Goal: Download file/media

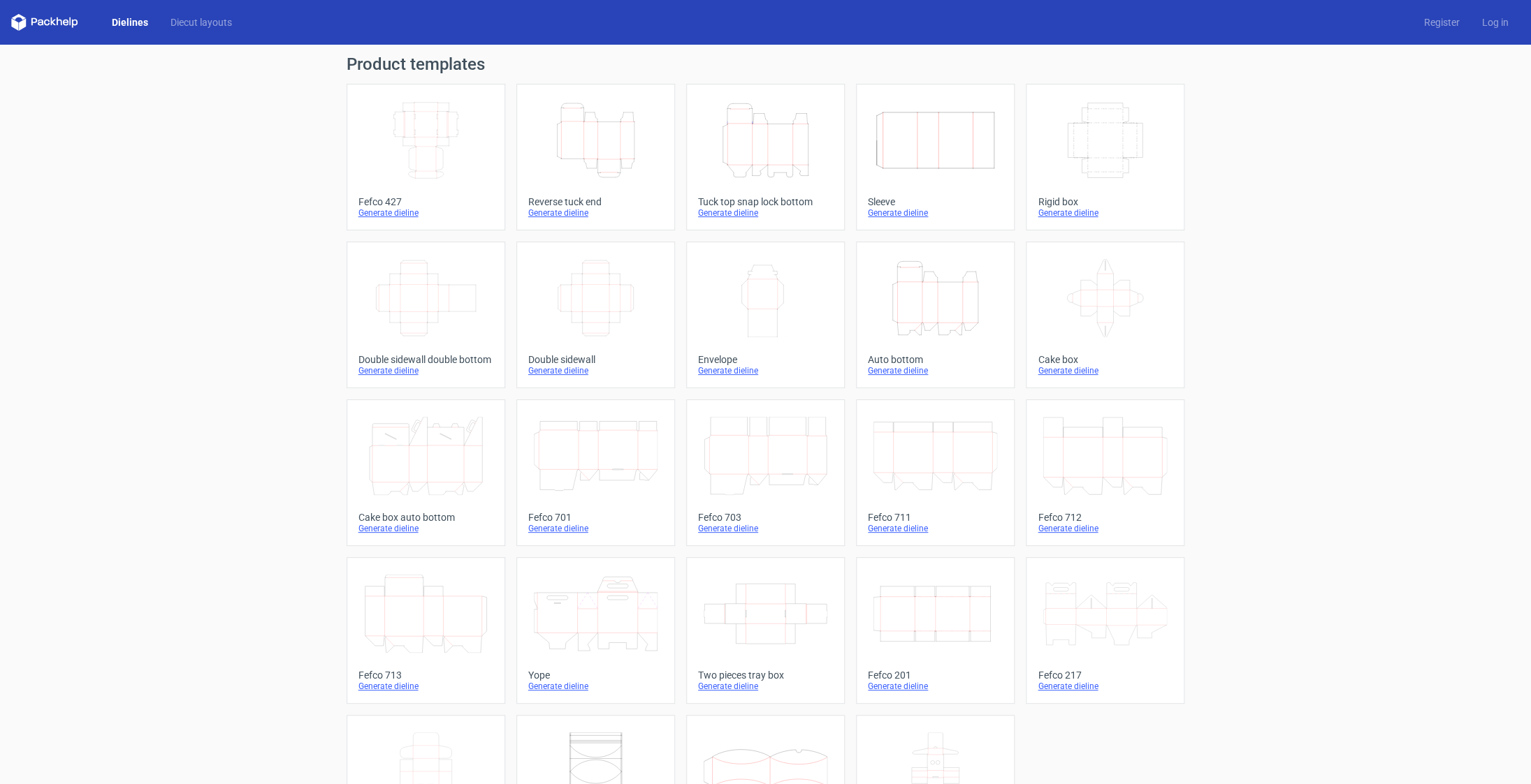
click at [637, 166] on icon "Height Depth Width" at bounding box center [596, 140] width 124 height 78
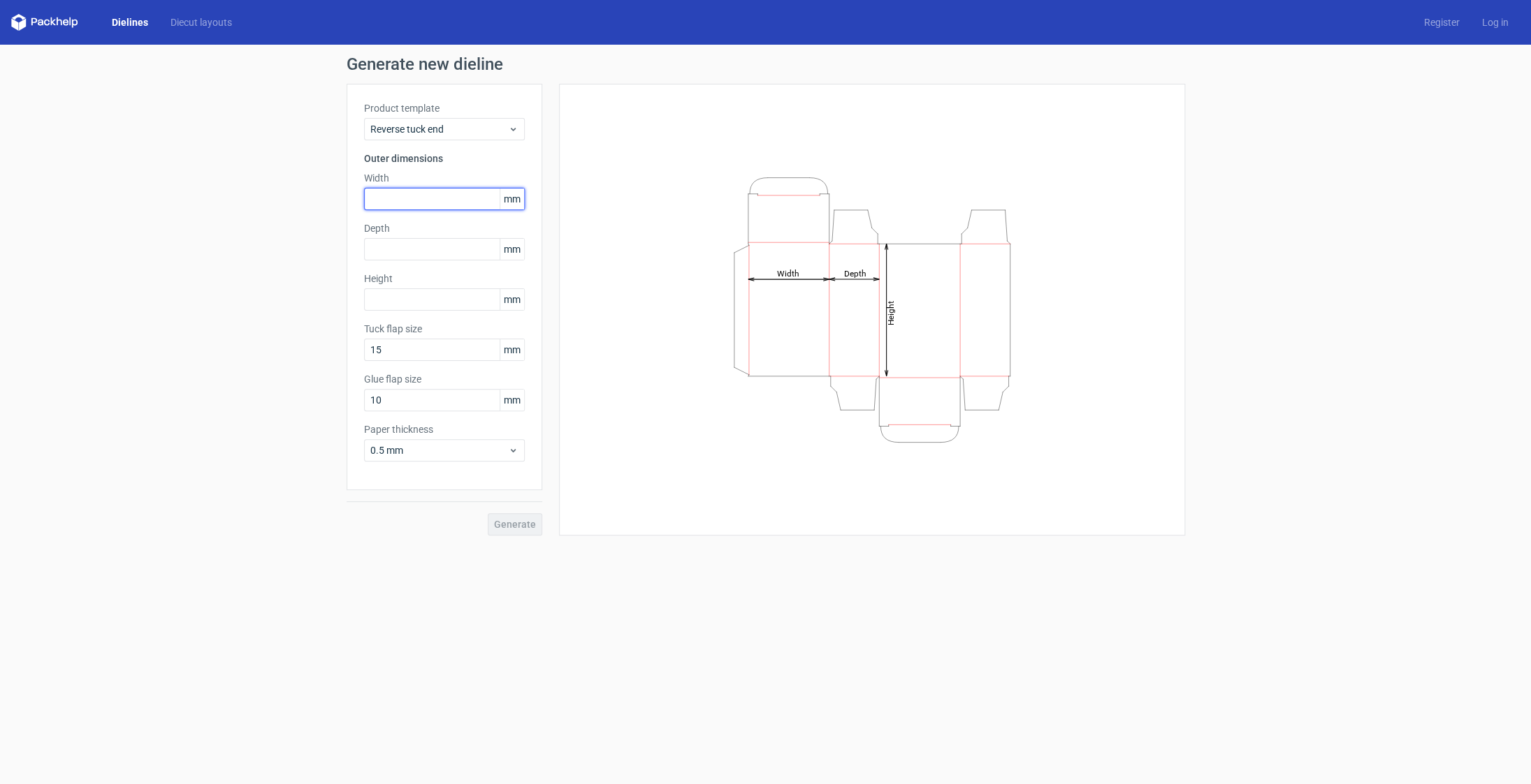
click at [460, 197] on input "text" at bounding box center [445, 199] width 161 height 22
type input "105"
click at [456, 249] on input "text" at bounding box center [445, 249] width 161 height 22
type input "25"
click at [424, 303] on input "text" at bounding box center [445, 300] width 161 height 22
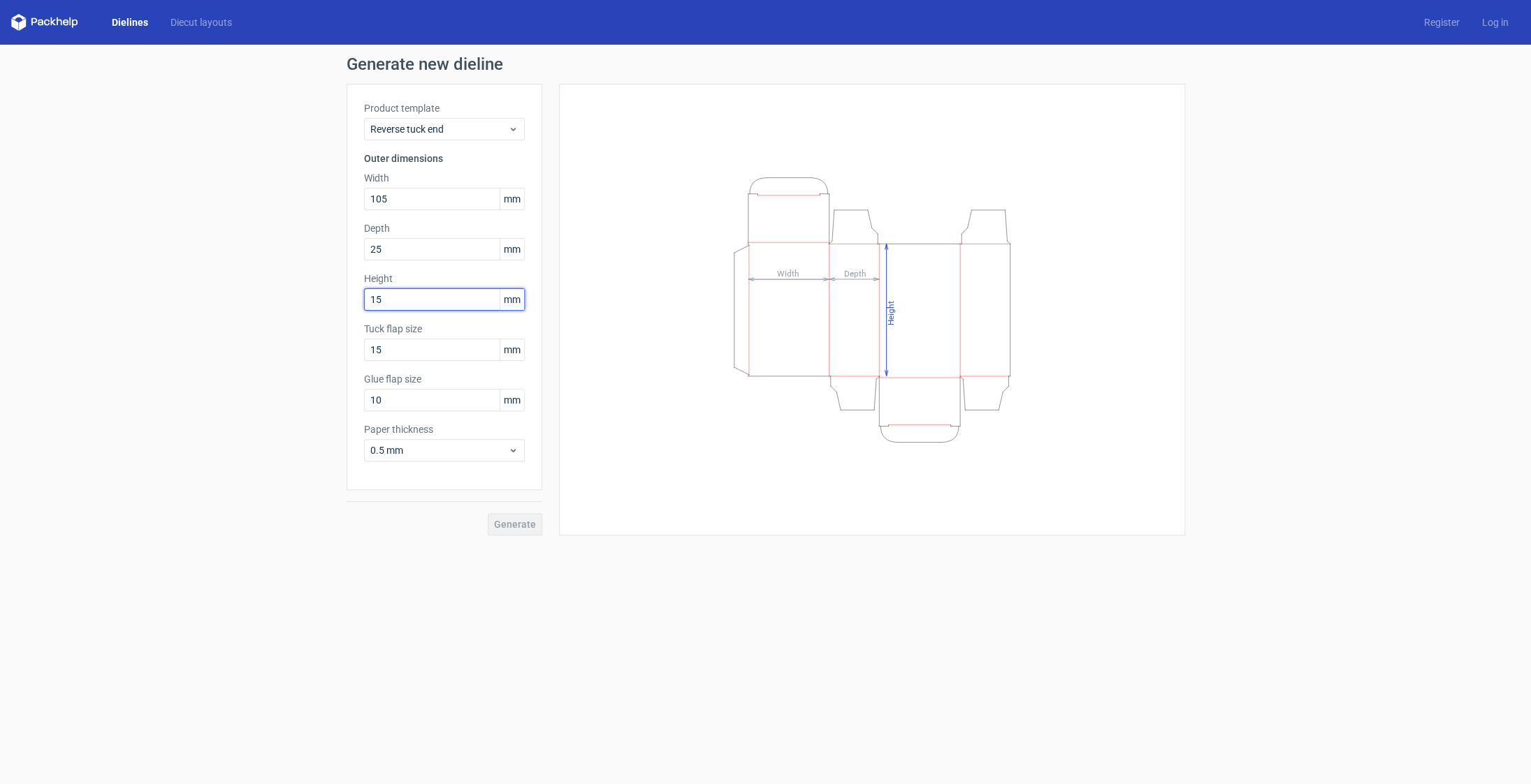
type input "150"
drag, startPoint x: 412, startPoint y: 400, endPoint x: 419, endPoint y: 472, distance: 72.3
click at [374, 402] on input "10" at bounding box center [445, 400] width 161 height 22
type input "15"
click at [467, 457] on span "0.5 mm" at bounding box center [439, 450] width 138 height 14
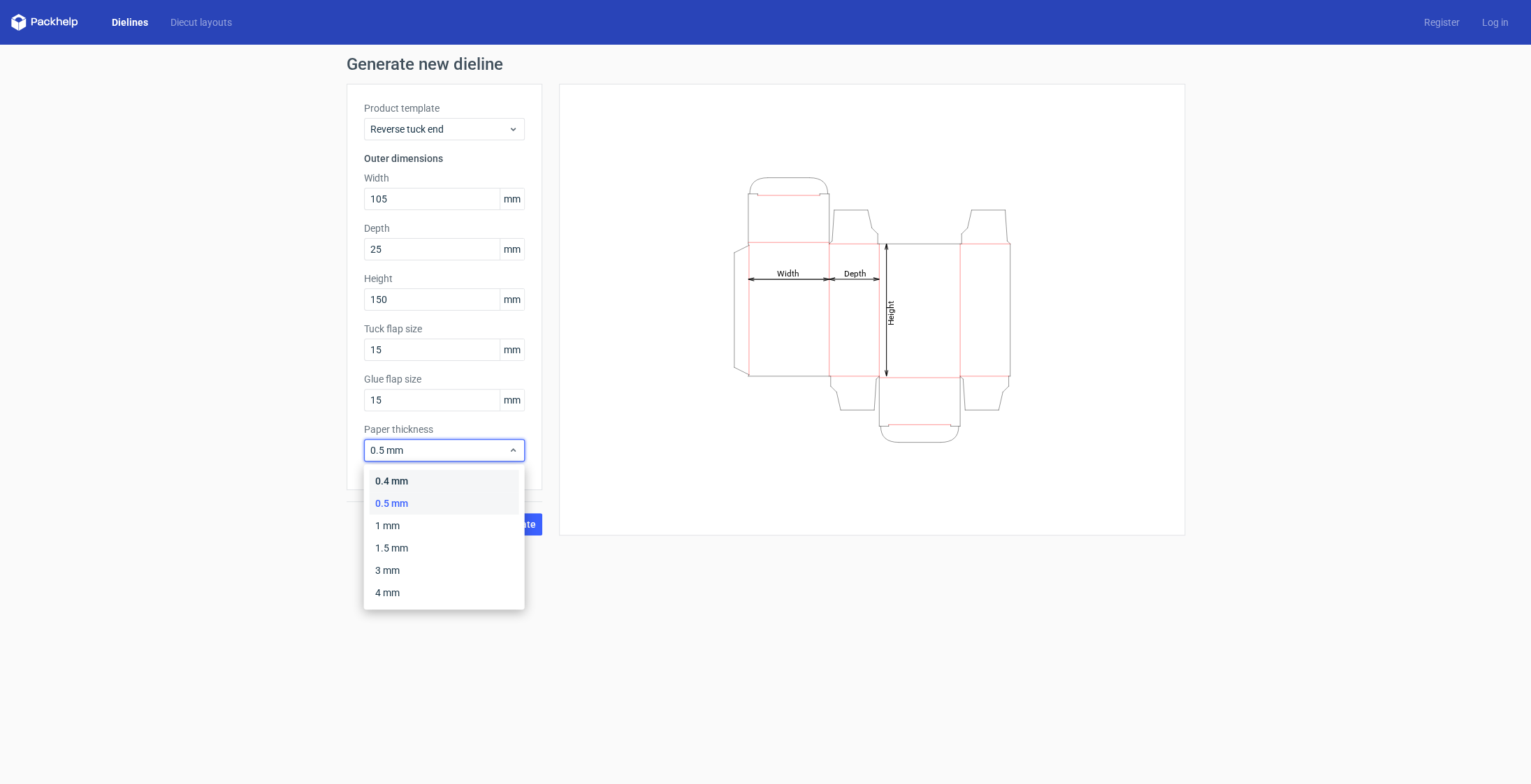
click at [448, 476] on div "0.4 mm" at bounding box center [444, 481] width 149 height 22
click at [517, 517] on button "Generate" at bounding box center [515, 524] width 54 height 22
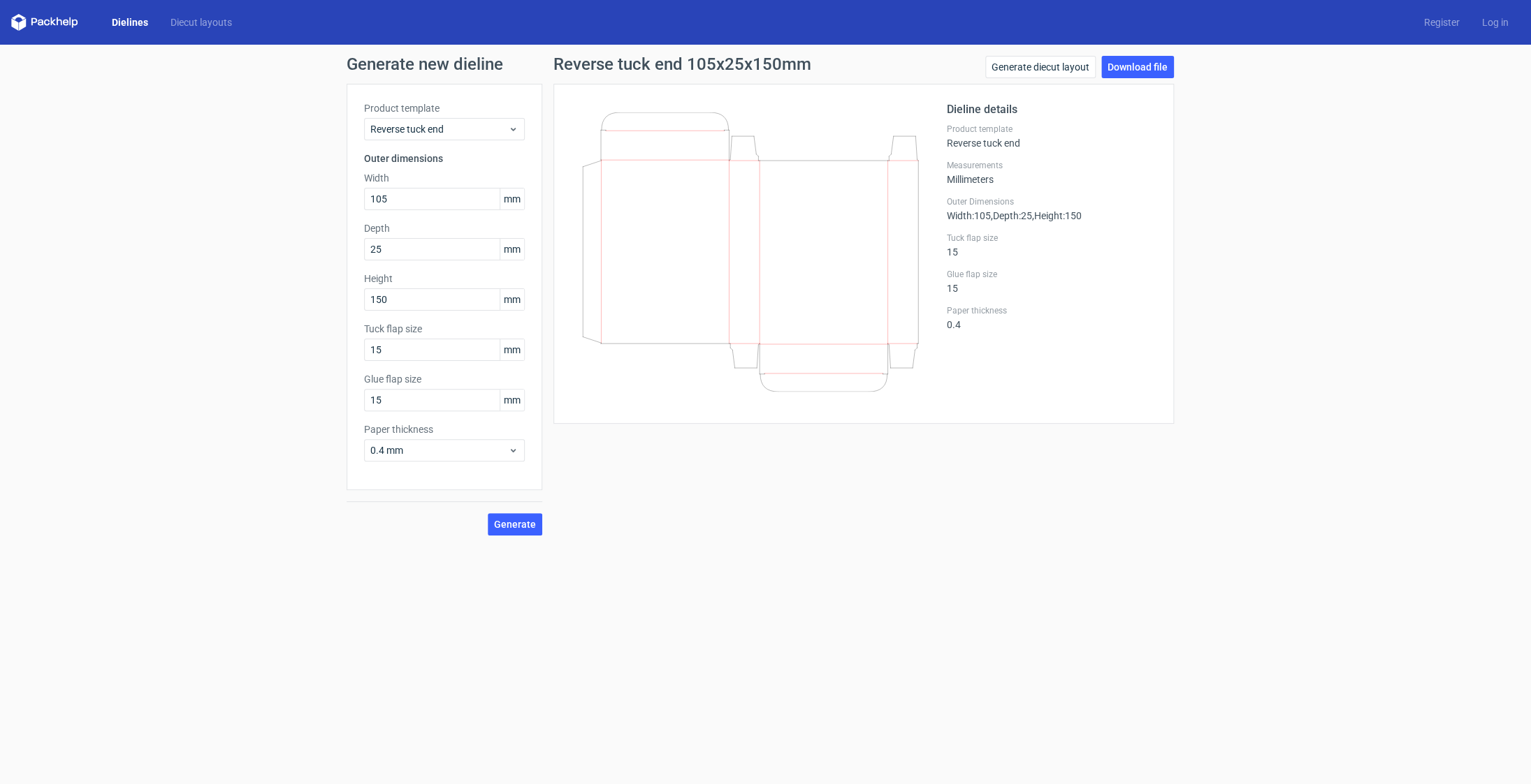
drag, startPoint x: 1136, startPoint y: 76, endPoint x: 1129, endPoint y: 79, distance: 7.6
click at [1136, 77] on link "Download file" at bounding box center [1138, 67] width 73 height 22
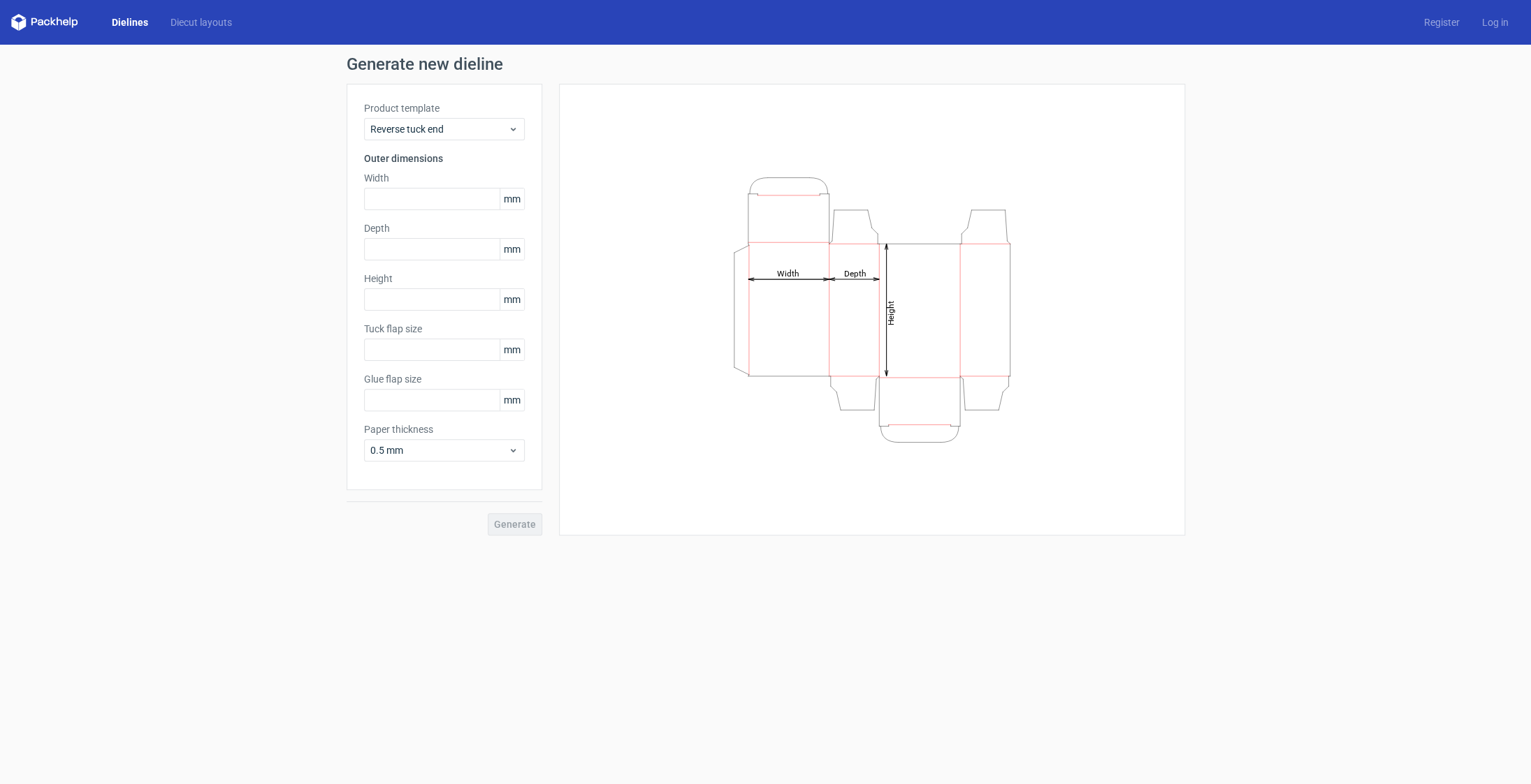
type input "15"
type input "10"
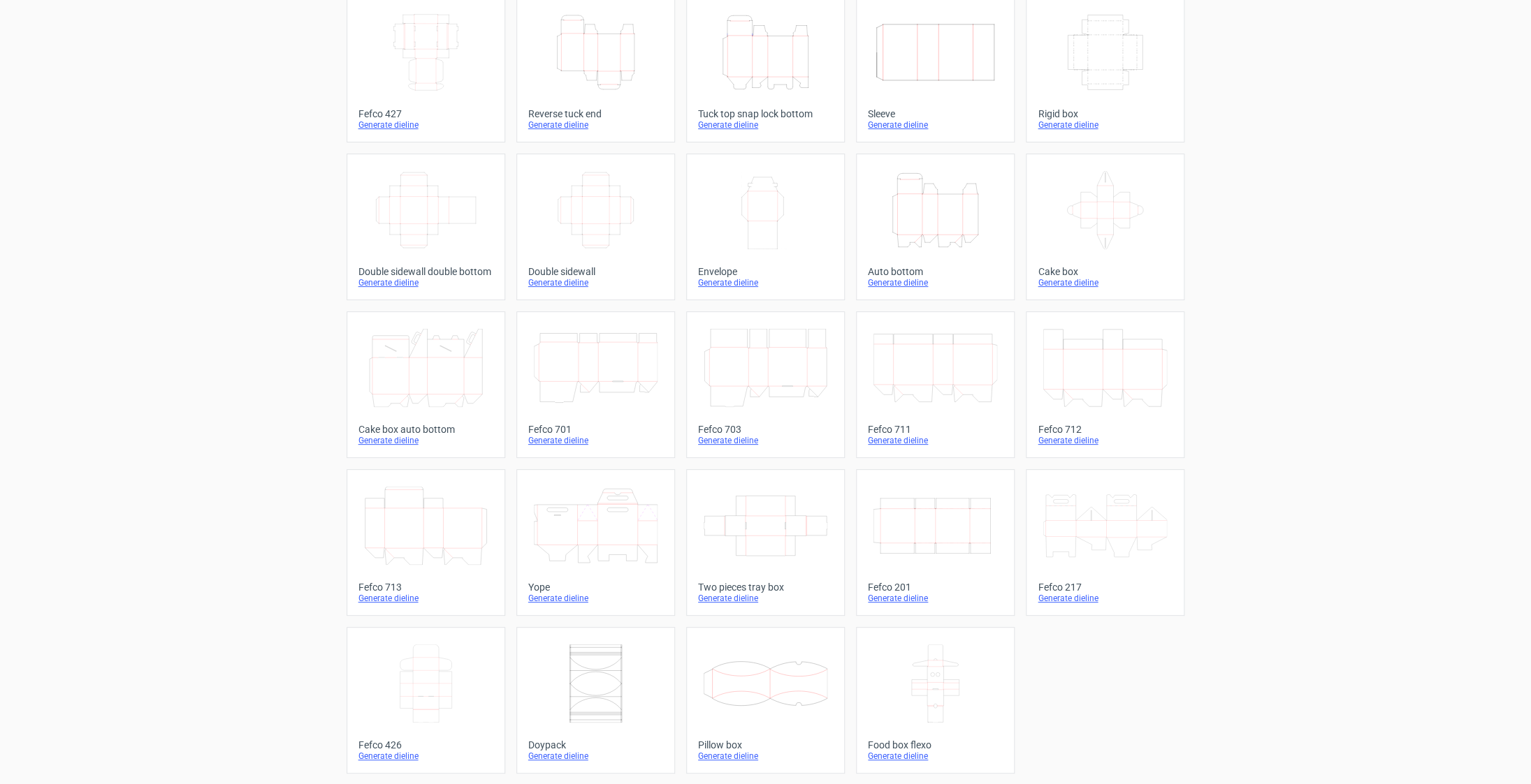
scroll to position [89, 0]
click at [983, 529] on icon "Width Depth Height" at bounding box center [935, 525] width 124 height 78
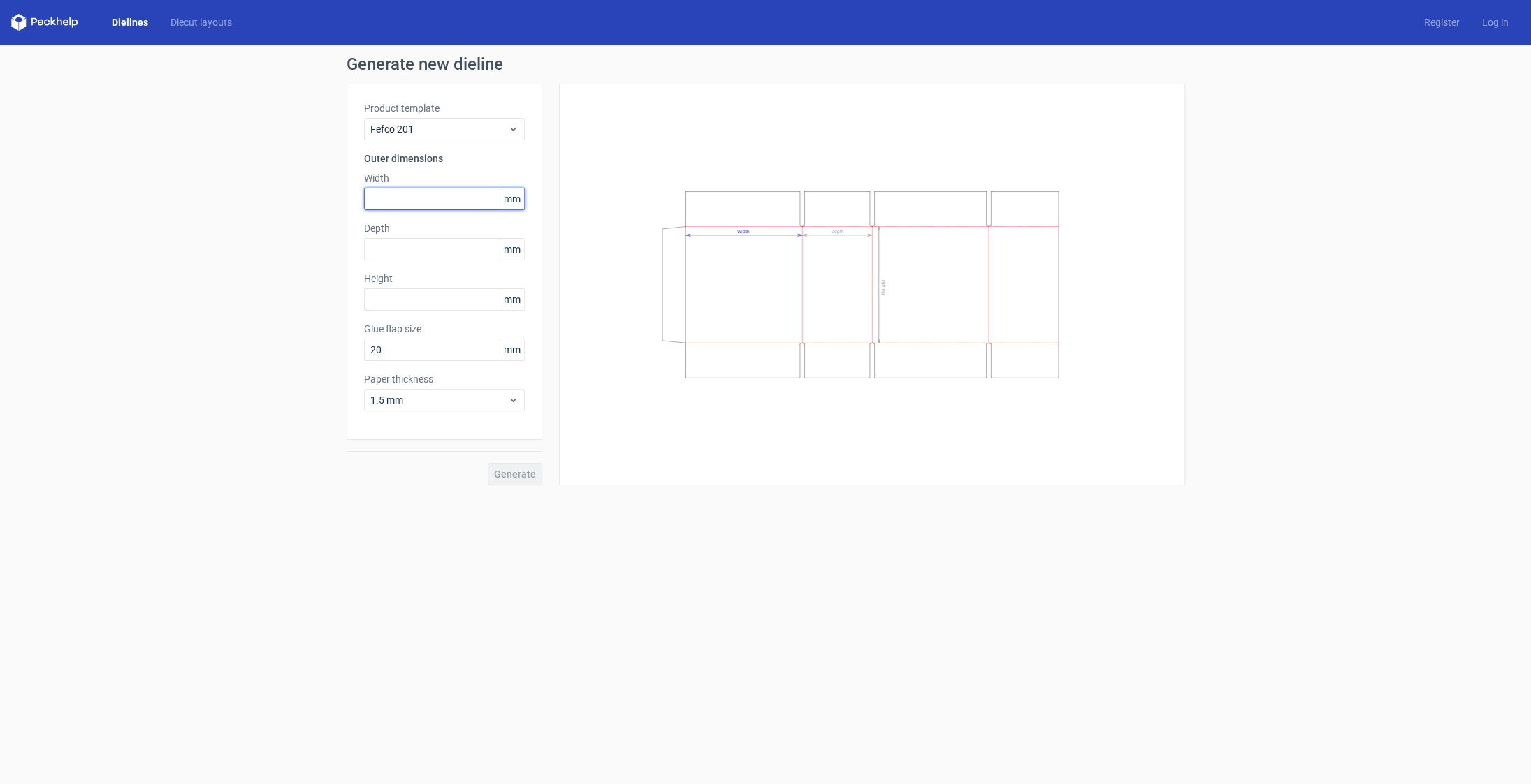
click at [427, 201] on input "text" at bounding box center [445, 199] width 161 height 22
type input "105"
type input "150"
click at [448, 355] on input "20" at bounding box center [445, 350] width 161 height 22
click at [374, 302] on input "25" at bounding box center [445, 300] width 161 height 22
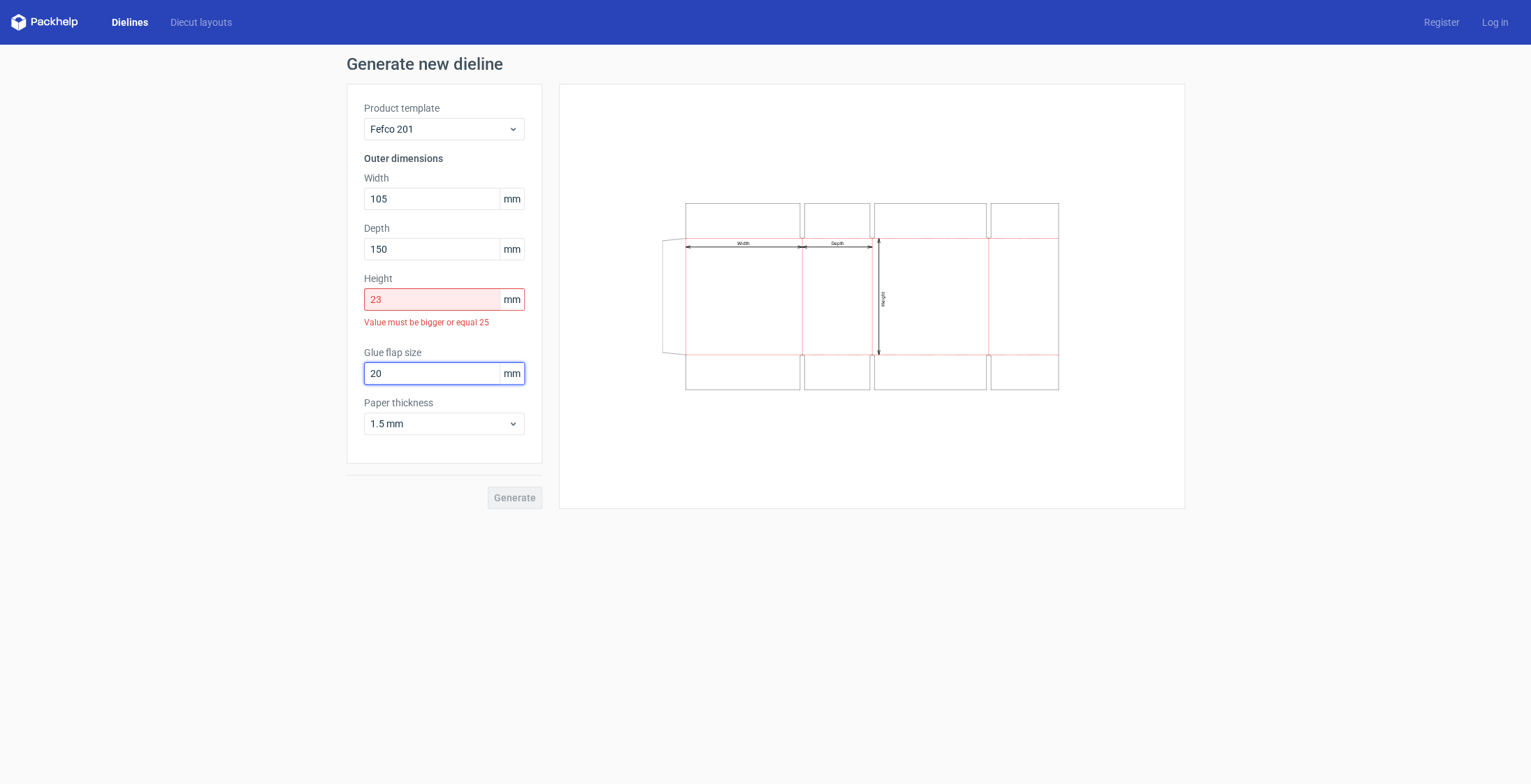
click at [407, 362] on input "20" at bounding box center [445, 373] width 161 height 22
drag, startPoint x: 404, startPoint y: 301, endPoint x: 370, endPoint y: 300, distance: 34.0
click at [370, 300] on input "23" at bounding box center [445, 300] width 161 height 22
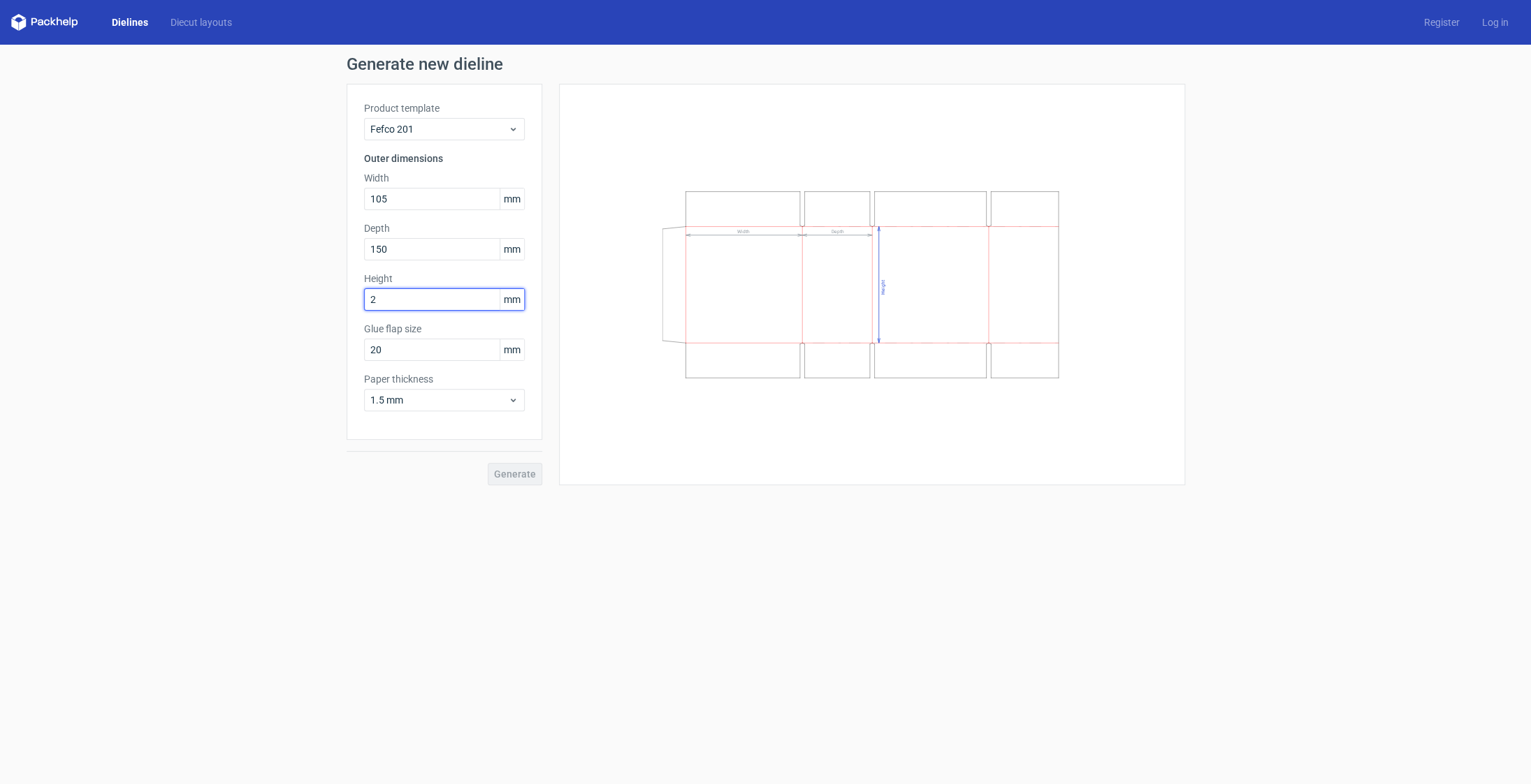
type input "25"
click at [398, 348] on input "20" at bounding box center [445, 350] width 161 height 22
drag, startPoint x: 393, startPoint y: 351, endPoint x: 347, endPoint y: 352, distance: 46.0
click at [364, 352] on input "20" at bounding box center [445, 350] width 161 height 22
type input "15"
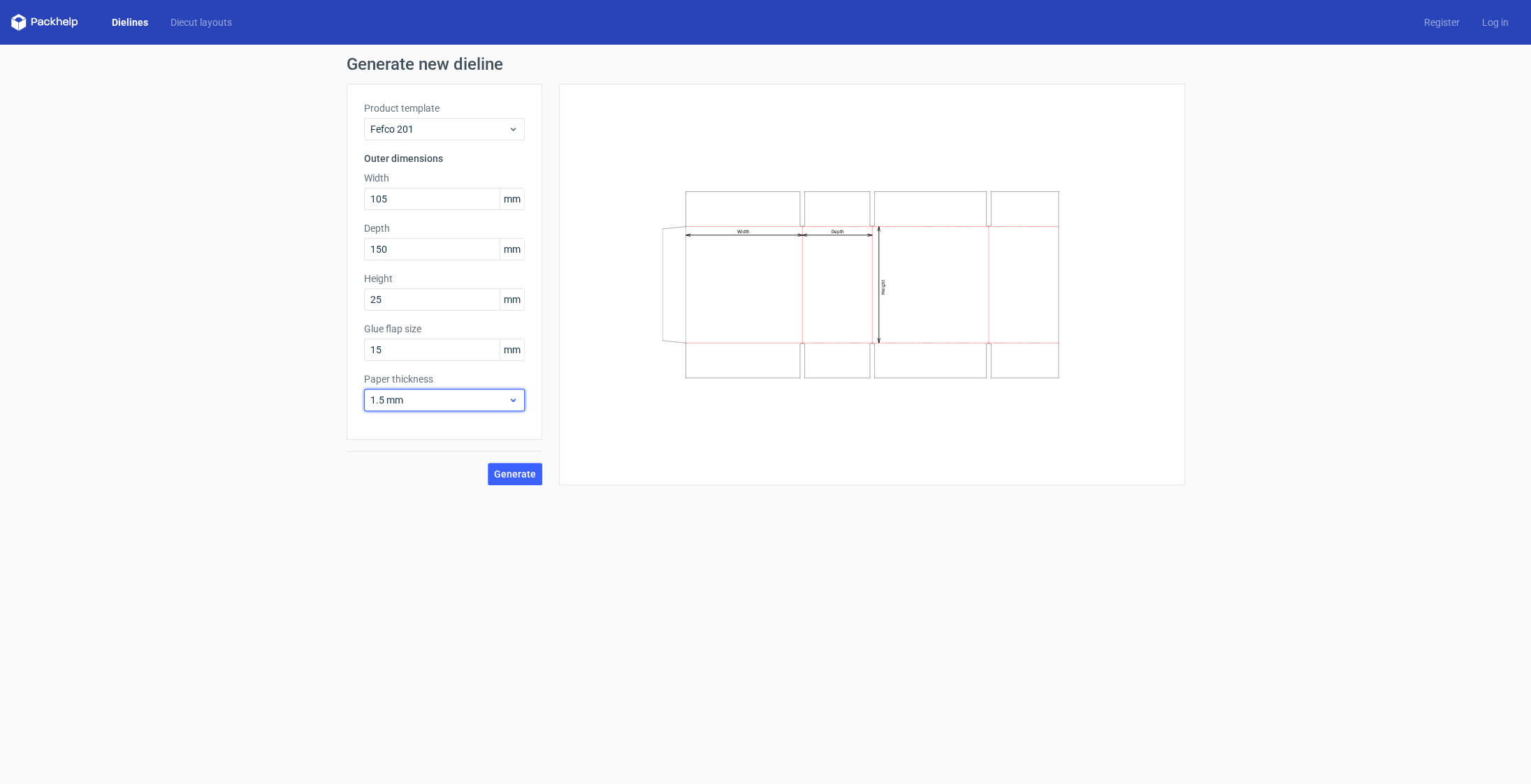
click at [429, 403] on span "1.5 mm" at bounding box center [439, 400] width 138 height 14
click at [427, 431] on div "0.4 mm" at bounding box center [444, 430] width 149 height 22
click at [526, 473] on span "Generate" at bounding box center [515, 474] width 42 height 10
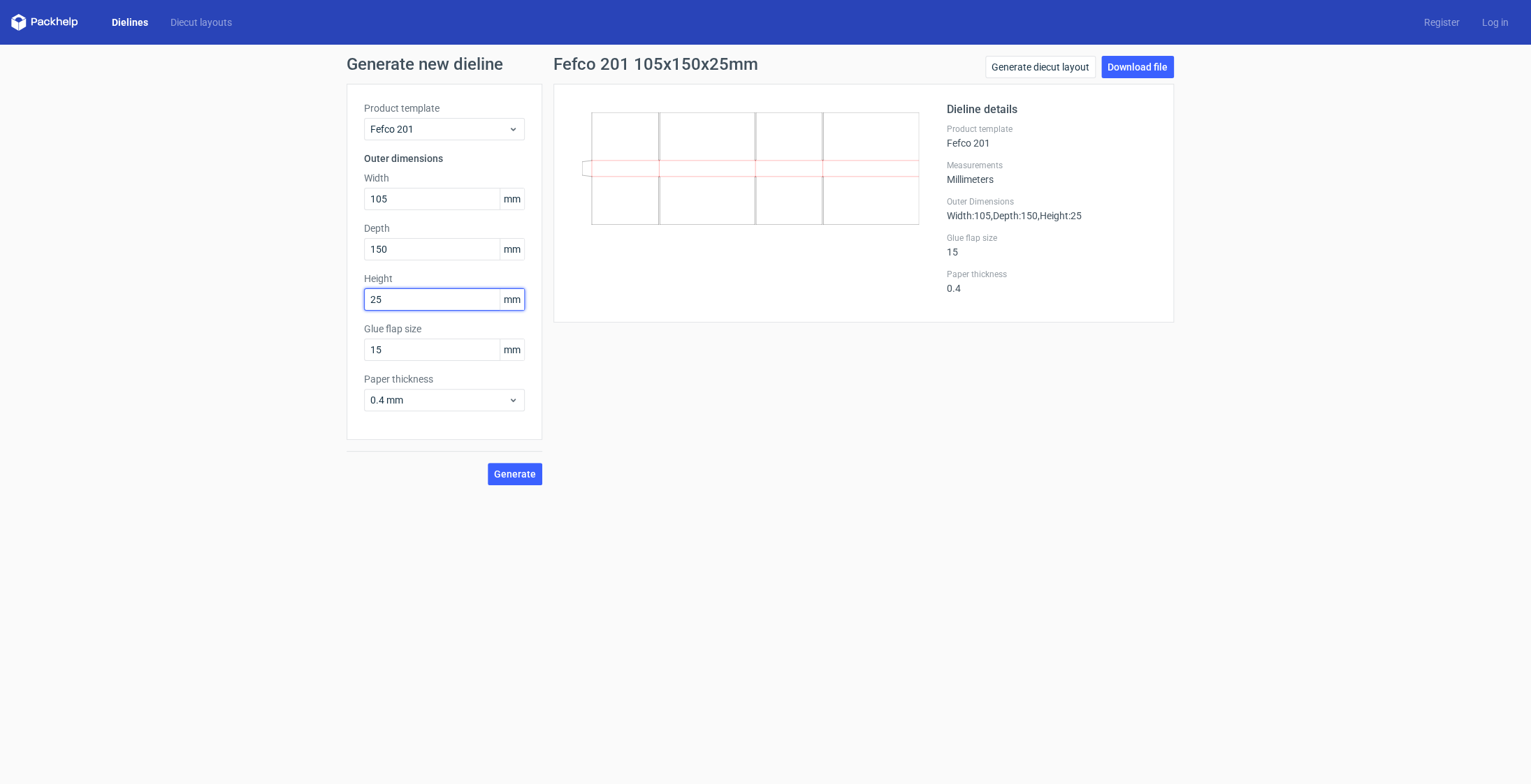
drag, startPoint x: 390, startPoint y: 299, endPoint x: 404, endPoint y: 267, distance: 34.9
click at [393, 294] on input "25" at bounding box center [445, 300] width 161 height 22
drag, startPoint x: 403, startPoint y: 252, endPoint x: 343, endPoint y: 251, distance: 60.0
click at [364, 251] on input "150" at bounding box center [445, 249] width 161 height 22
type input "25"
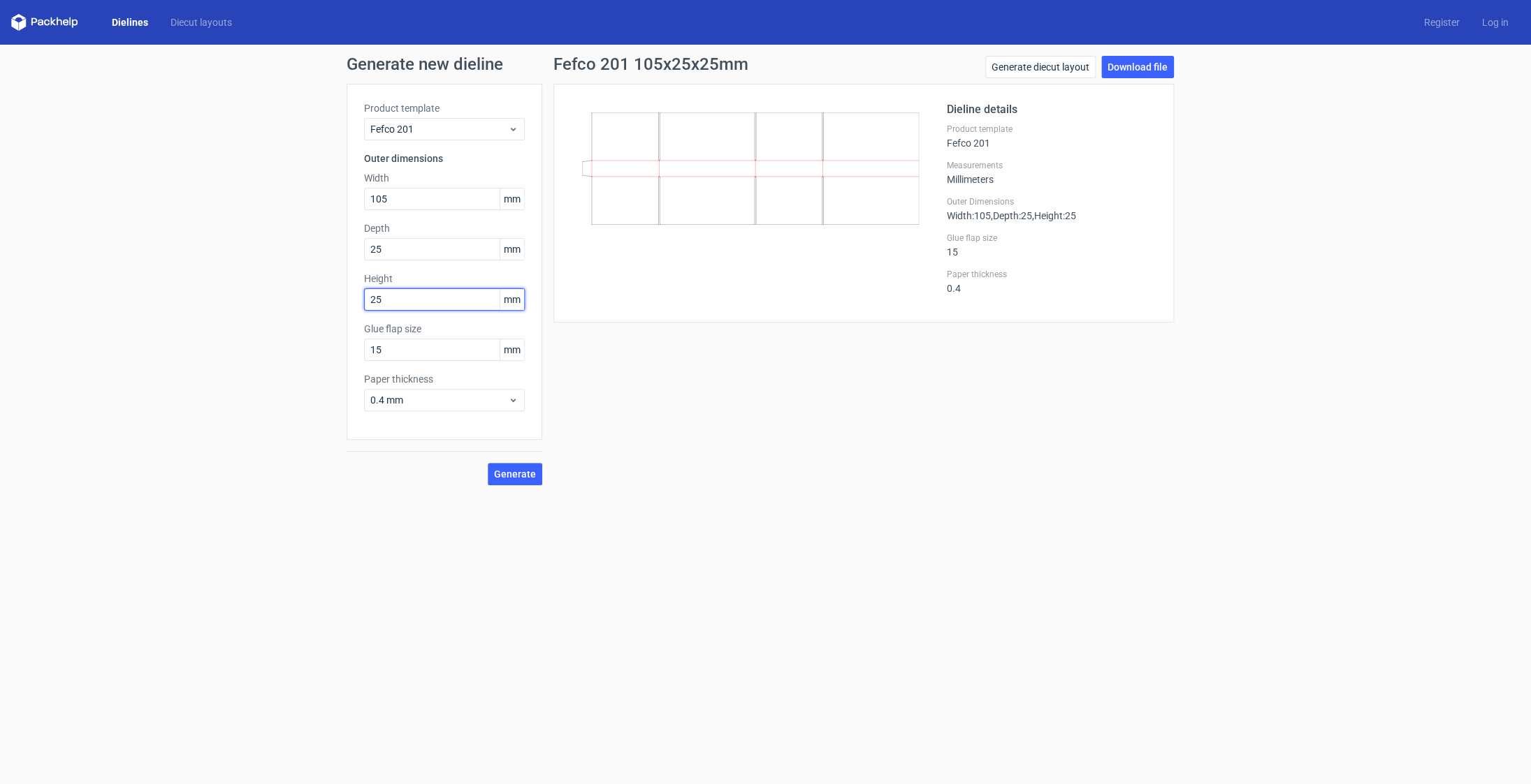
drag, startPoint x: 401, startPoint y: 303, endPoint x: 324, endPoint y: 297, distance: 77.2
click at [364, 297] on input "25" at bounding box center [445, 300] width 161 height 22
type input "150"
drag, startPoint x: 412, startPoint y: 246, endPoint x: 418, endPoint y: 252, distance: 8.5
click at [413, 247] on input "25" at bounding box center [445, 249] width 161 height 22
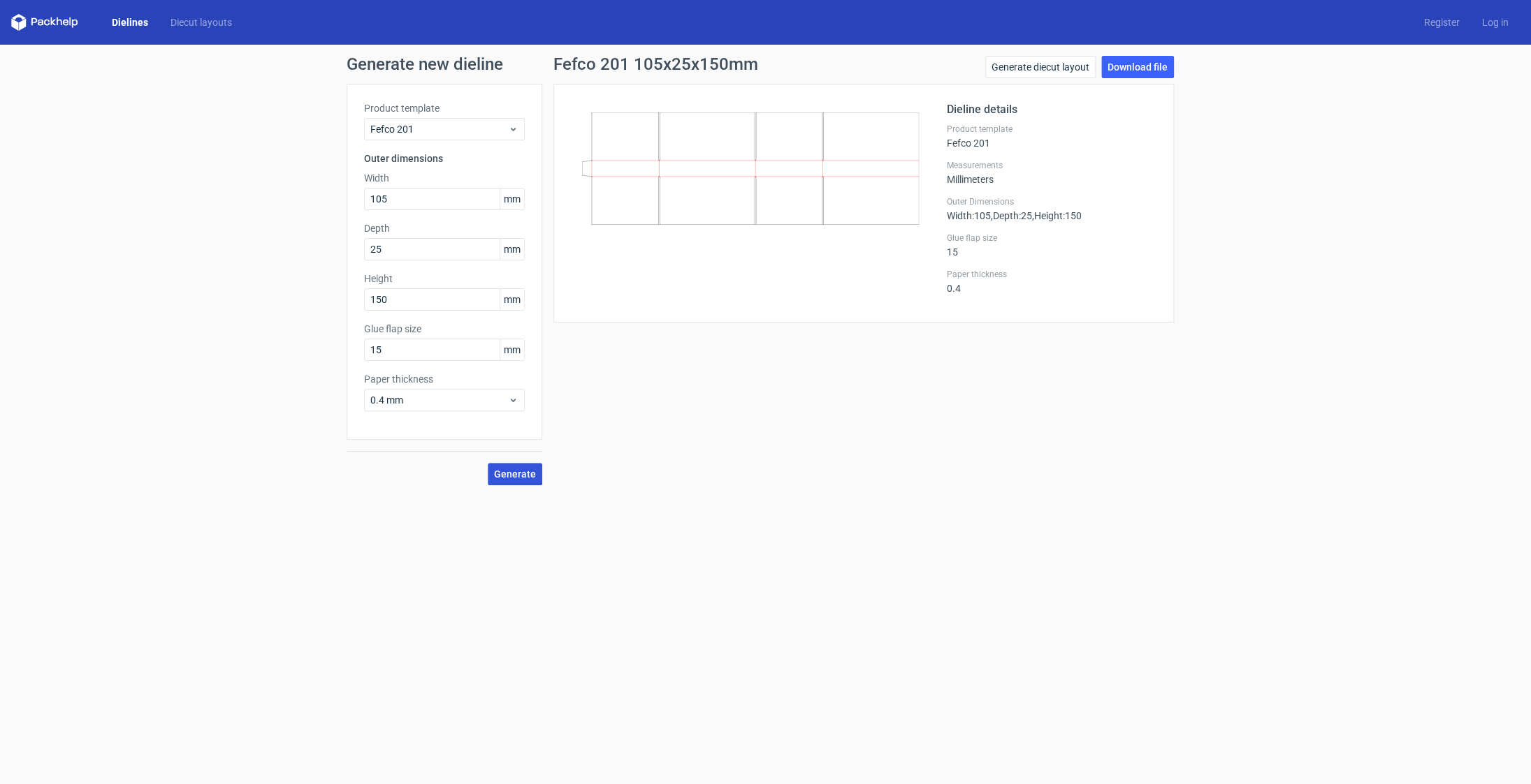
click at [534, 469] on span "Generate" at bounding box center [515, 474] width 42 height 10
click at [515, 404] on icon at bounding box center [513, 400] width 11 height 11
click at [677, 428] on div "Fefco 201 105x25x150mm Generate diecut layout Download file Dieline details Pro…" at bounding box center [863, 270] width 643 height 430
click at [1168, 67] on link "Download file" at bounding box center [1138, 67] width 73 height 22
